Goal: Navigation & Orientation: Understand site structure

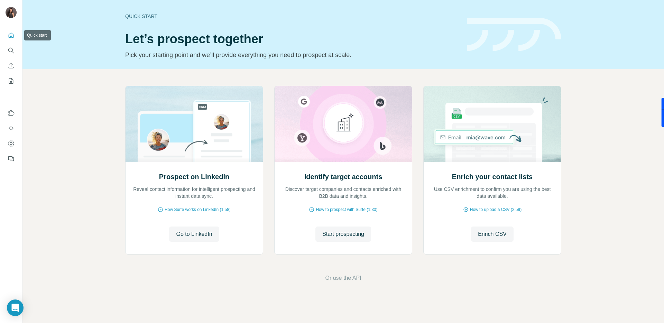
click at [8, 33] on icon "Quick start" at bounding box center [11, 35] width 7 height 7
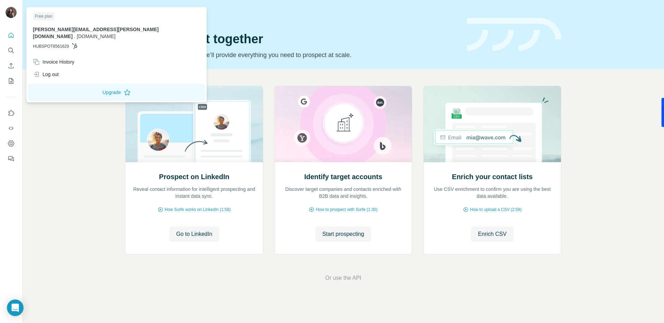
click at [6, 1] on div at bounding box center [11, 161] width 22 height 323
click at [7, 8] on div at bounding box center [11, 13] width 11 height 12
click at [51, 35] on div "[PERSON_NAME][EMAIL_ADDRESS][PERSON_NAME][DOMAIN_NAME] . [DOMAIN_NAME] HUBSPOT8…" at bounding box center [116, 38] width 167 height 24
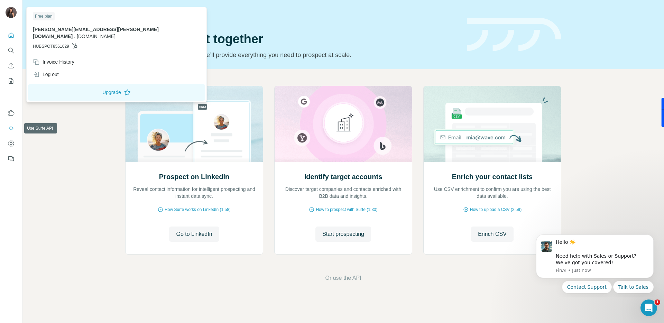
click at [8, 128] on icon "Use Surfe API" at bounding box center [11, 128] width 7 height 7
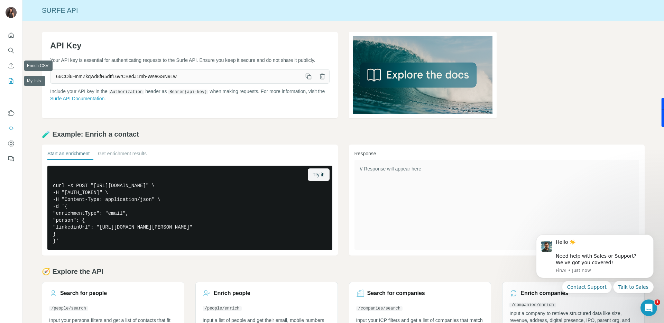
click at [9, 80] on icon "My lists" at bounding box center [11, 81] width 7 height 7
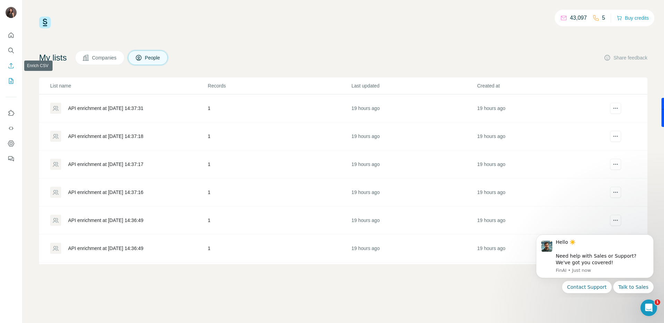
click at [10, 69] on icon "Enrich CSV" at bounding box center [11, 65] width 7 height 7
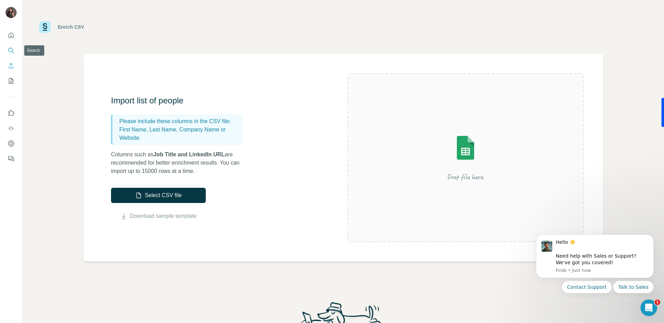
click at [12, 48] on icon "Search" at bounding box center [11, 50] width 7 height 7
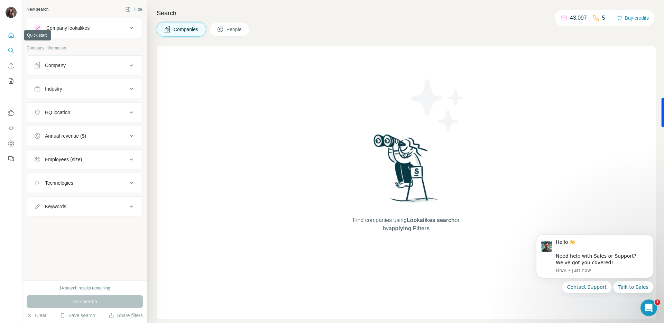
click at [11, 33] on icon "Quick start" at bounding box center [11, 35] width 7 height 7
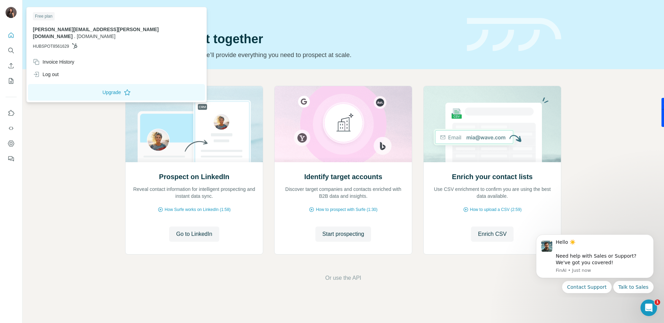
click at [12, 4] on div at bounding box center [12, 13] width 20 height 23
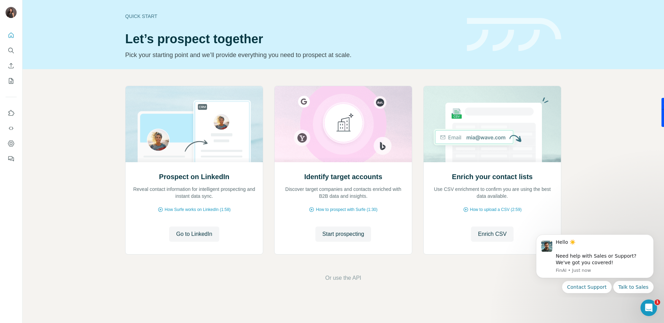
click at [11, 9] on img at bounding box center [11, 12] width 11 height 11
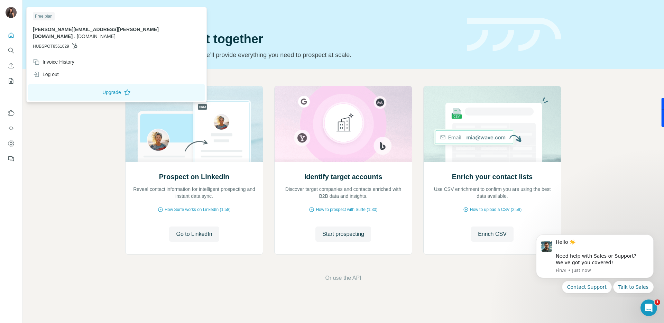
click at [52, 43] on span "HUBSPOT8561629" at bounding box center [51, 46] width 36 height 6
click at [46, 17] on div "Free plan" at bounding box center [44, 16] width 22 height 8
click at [11, 157] on icon "Feedback" at bounding box center [11, 158] width 7 height 7
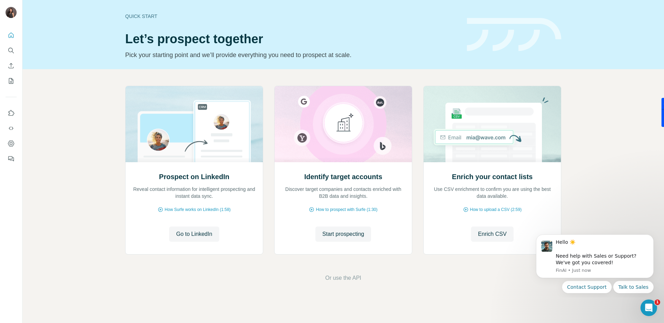
click at [13, 146] on icon "Dashboard" at bounding box center [11, 144] width 6 height 6
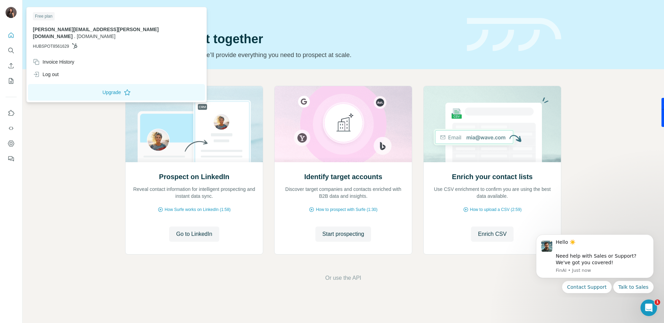
click at [65, 31] on span "[PERSON_NAME][EMAIL_ADDRESS][PERSON_NAME][DOMAIN_NAME]" at bounding box center [96, 33] width 126 height 12
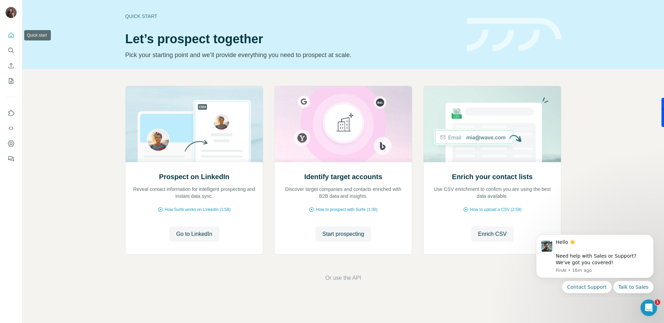
click at [7, 30] on button "Quick start" at bounding box center [11, 35] width 11 height 12
click at [9, 143] on icon "Dashboard" at bounding box center [11, 143] width 7 height 7
